Goal: Information Seeking & Learning: Find specific fact

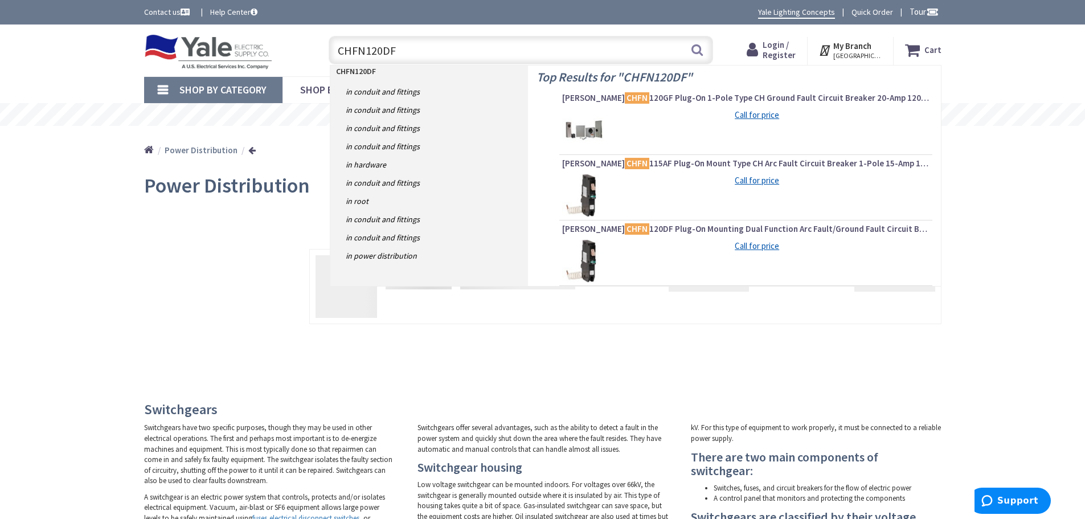
type input "CHFN120DF"
click at [594, 199] on img at bounding box center [583, 195] width 43 height 43
click at [595, 198] on img at bounding box center [583, 195] width 43 height 43
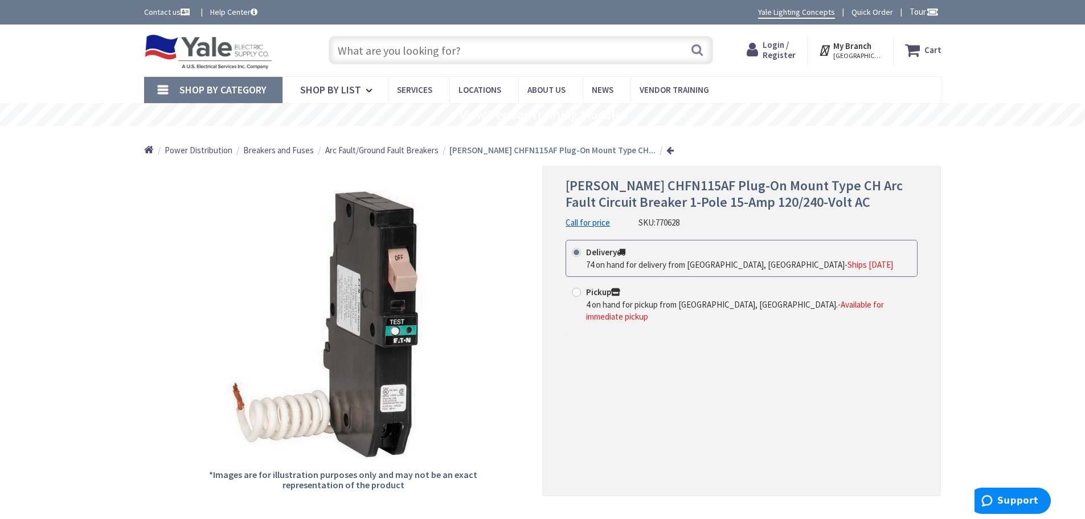
click at [503, 51] on input "text" at bounding box center [521, 50] width 385 height 28
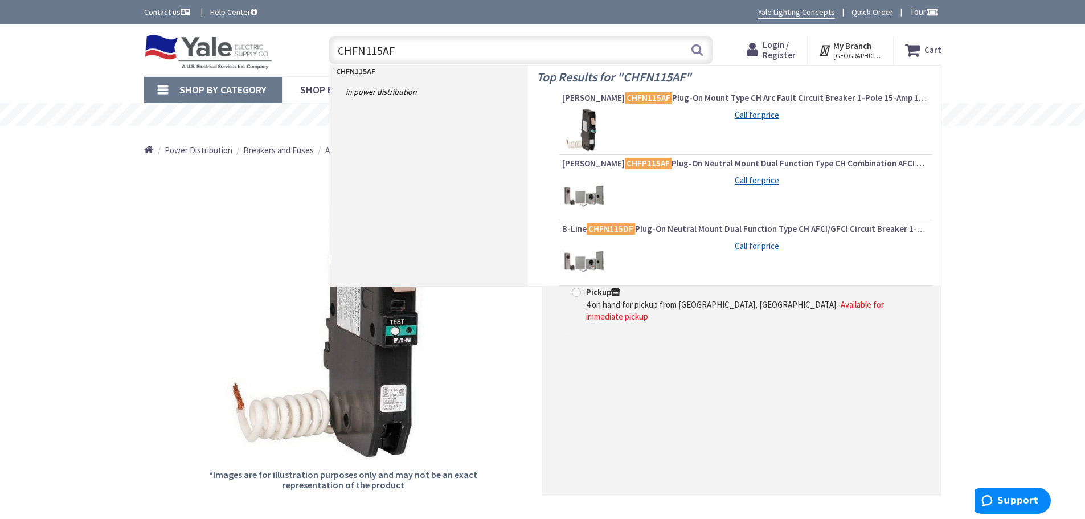
type input "CHFN115AF"
drag, startPoint x: 491, startPoint y: 382, endPoint x: 444, endPoint y: 372, distance: 48.5
click at [462, 374] on div "*Images are for illustration purposes only and may not be an exact representati…" at bounding box center [343, 331] width 399 height 330
